Goal: Transaction & Acquisition: Book appointment/travel/reservation

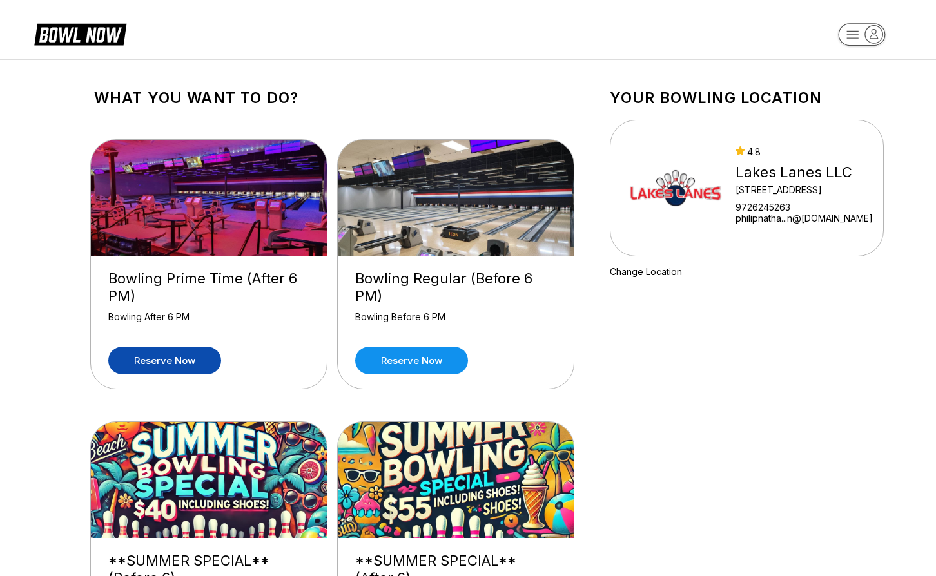
click at [170, 361] on link "Reserve now" at bounding box center [164, 361] width 113 height 28
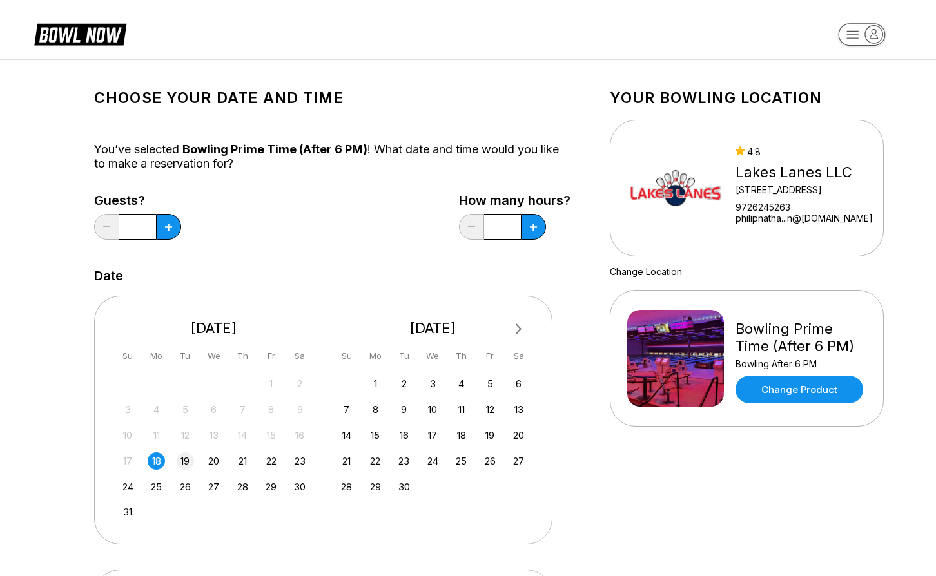
click at [185, 461] on div "19" at bounding box center [185, 460] width 17 height 17
click at [177, 221] on button at bounding box center [168, 227] width 25 height 26
type input "*"
click at [172, 226] on icon at bounding box center [168, 227] width 7 height 7
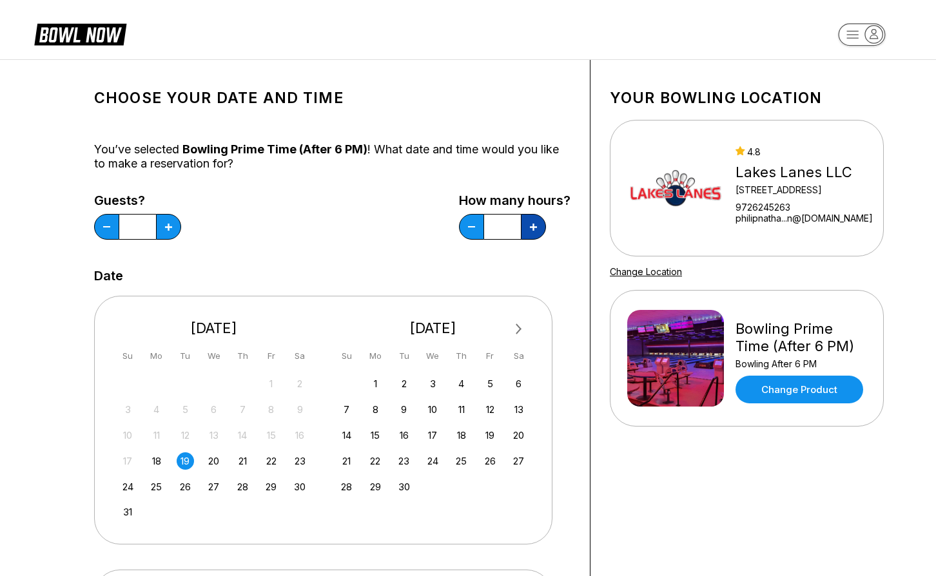
click at [172, 226] on icon at bounding box center [168, 227] width 7 height 7
type input "*"
click at [578, 286] on div "Choose your Date and time You’ve selected Bowling Prime Time (After 6 PM) ! Wha…" at bounding box center [332, 439] width 515 height 759
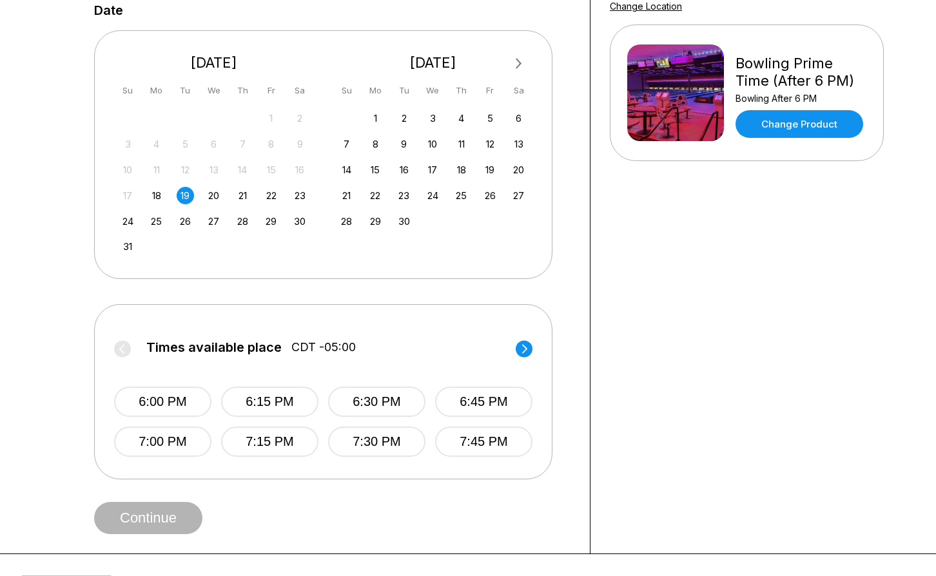
scroll to position [267, 0]
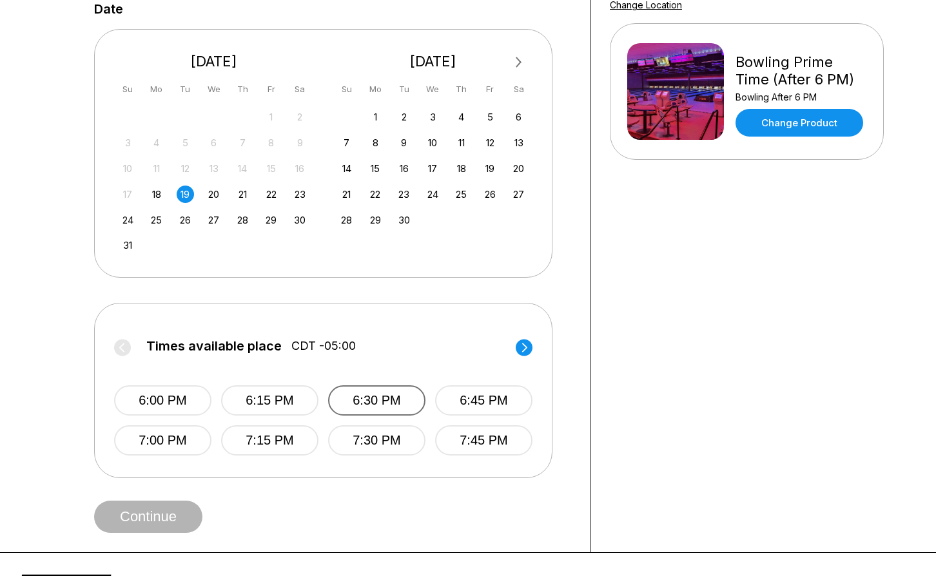
click at [388, 393] on button "6:30 PM" at bounding box center [376, 400] width 97 height 30
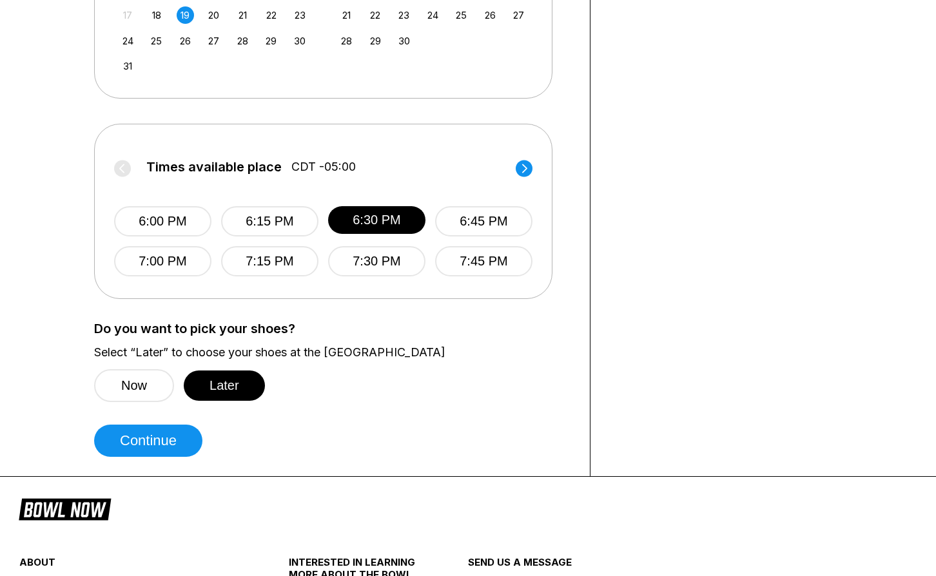
scroll to position [447, 0]
click at [171, 443] on button "Continue" at bounding box center [148, 440] width 108 height 32
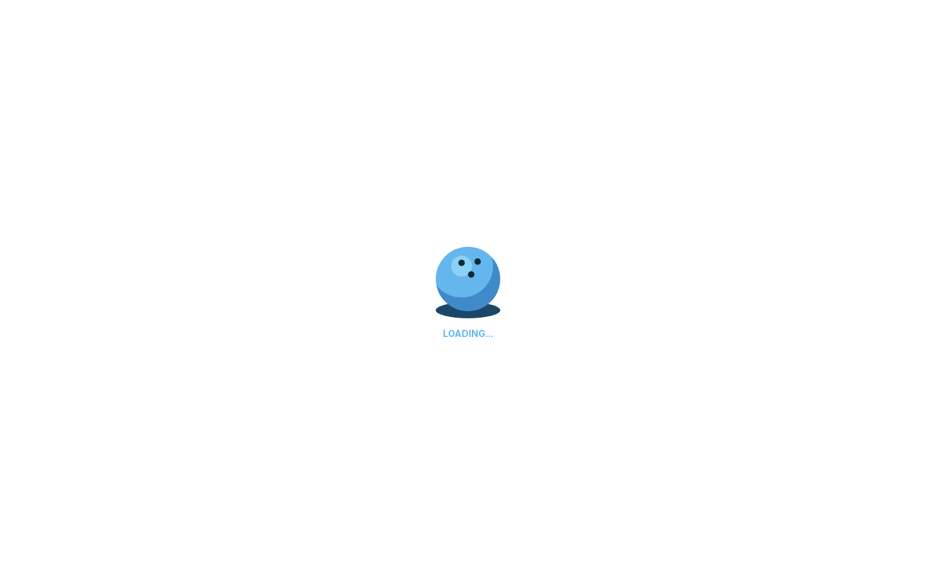
select select "**"
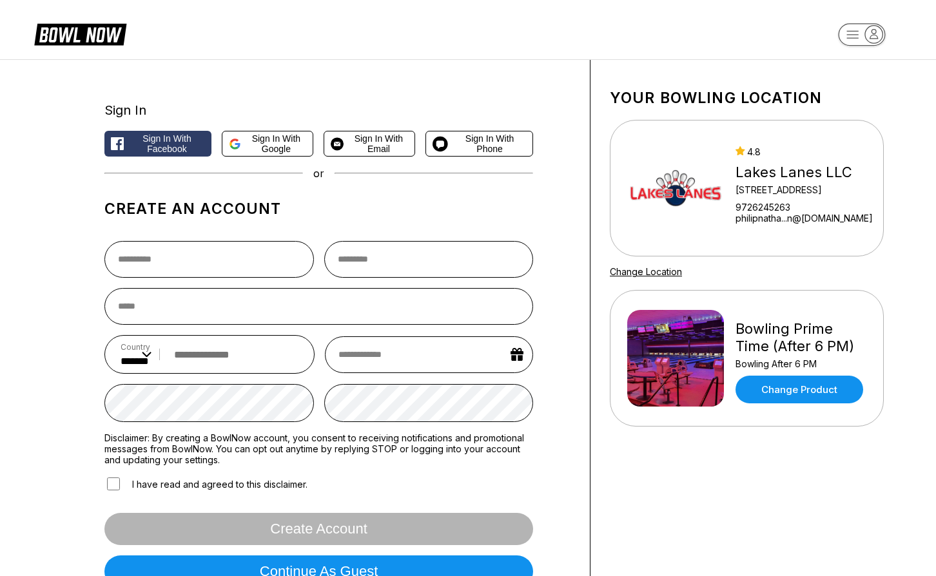
scroll to position [3, 0]
